Goal: Book appointment/travel/reservation

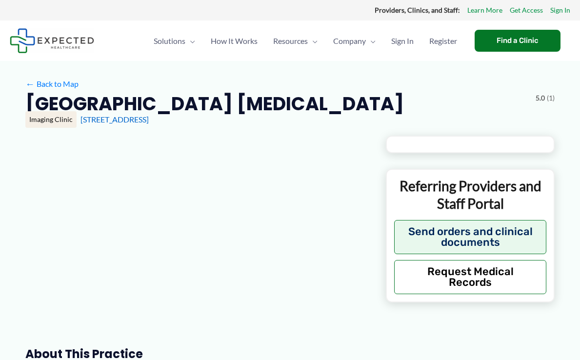
type input "**********"
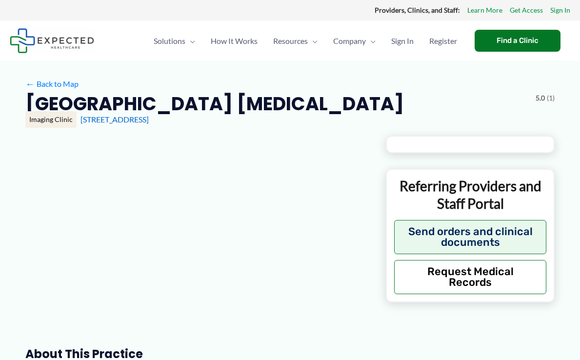
type input "**********"
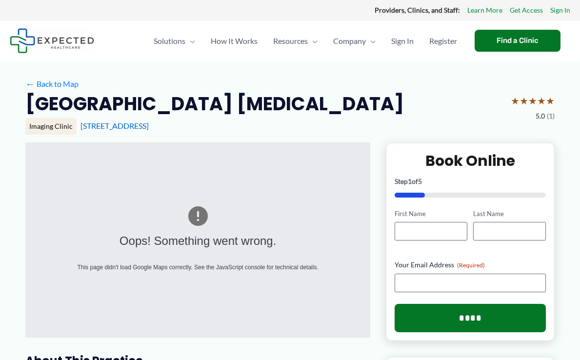
copy h2 "[GEOGRAPHIC_DATA] [MEDICAL_DATA]"
drag, startPoint x: 435, startPoint y: 103, endPoint x: 16, endPoint y: 105, distance: 419.2
